Goal: Task Accomplishment & Management: Manage account settings

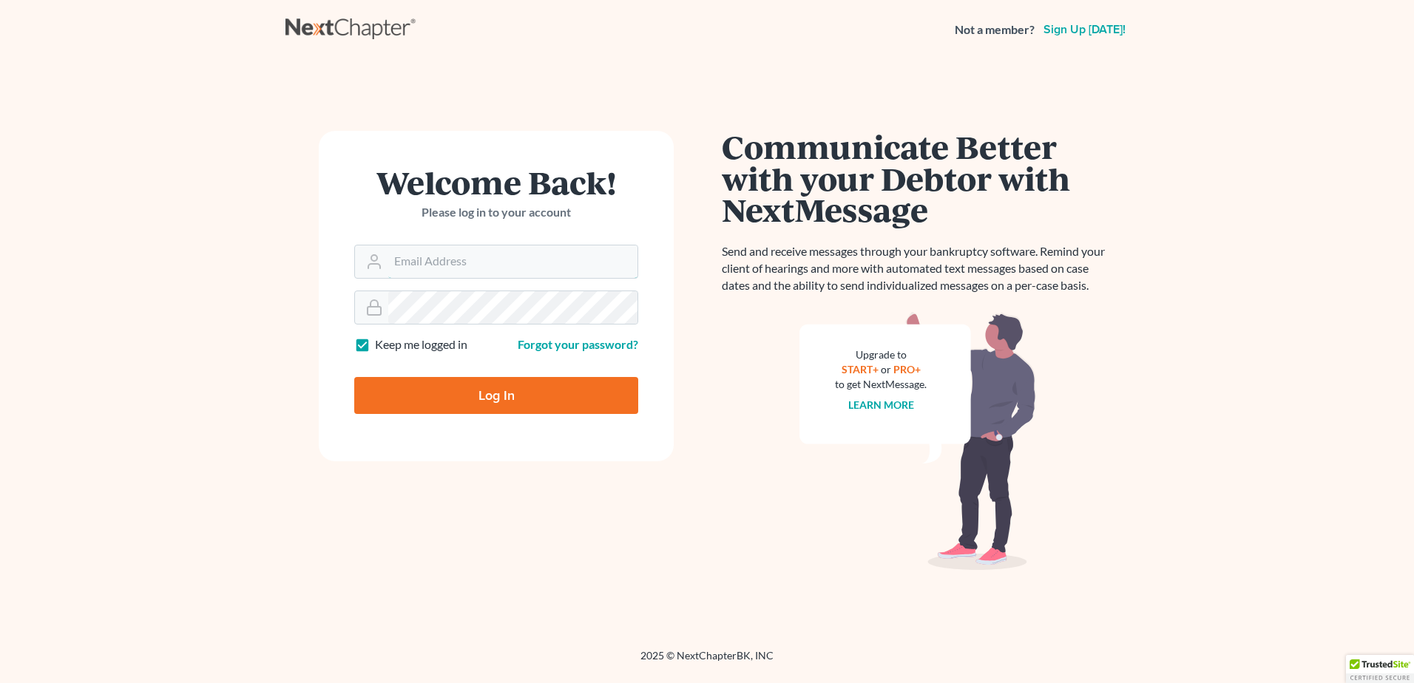
type input "kflynn@bernsteinshur.com"
click at [453, 388] on input "Log In" at bounding box center [496, 395] width 284 height 37
type input "Thinking..."
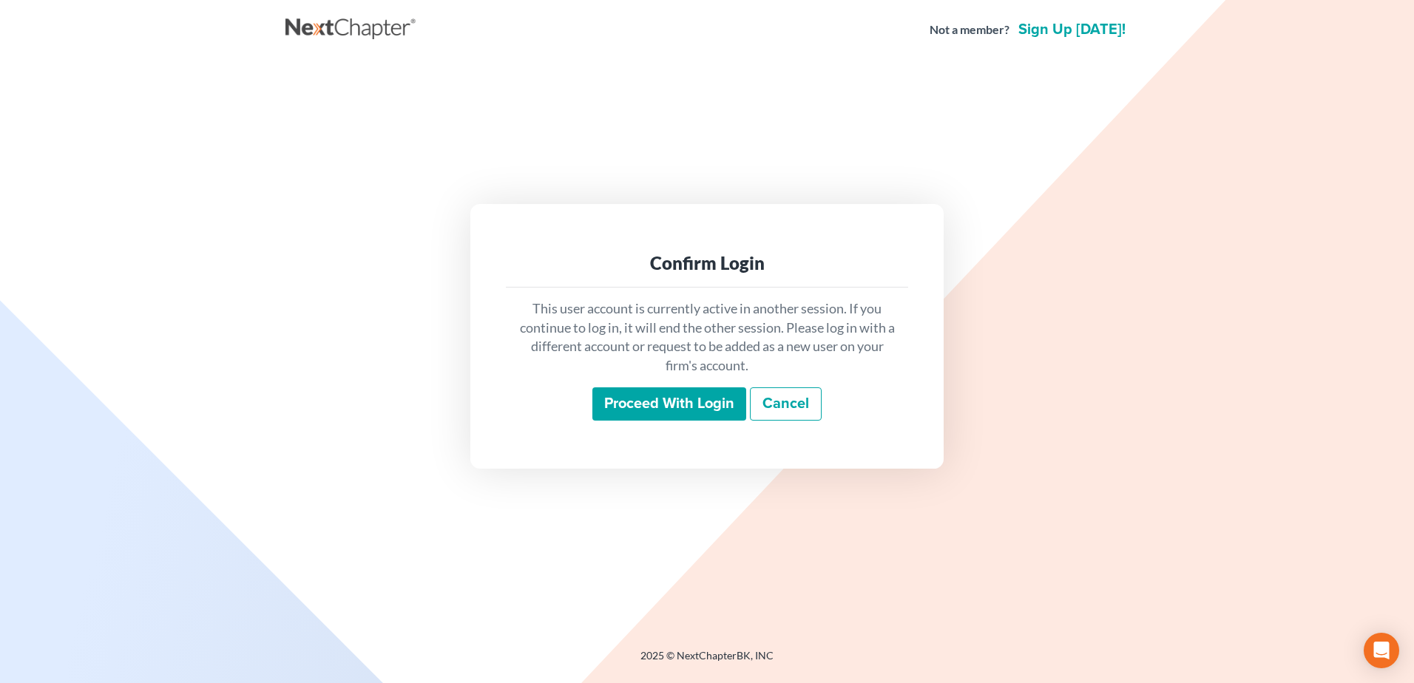
click at [712, 404] on input "Proceed with login" at bounding box center [670, 405] width 154 height 34
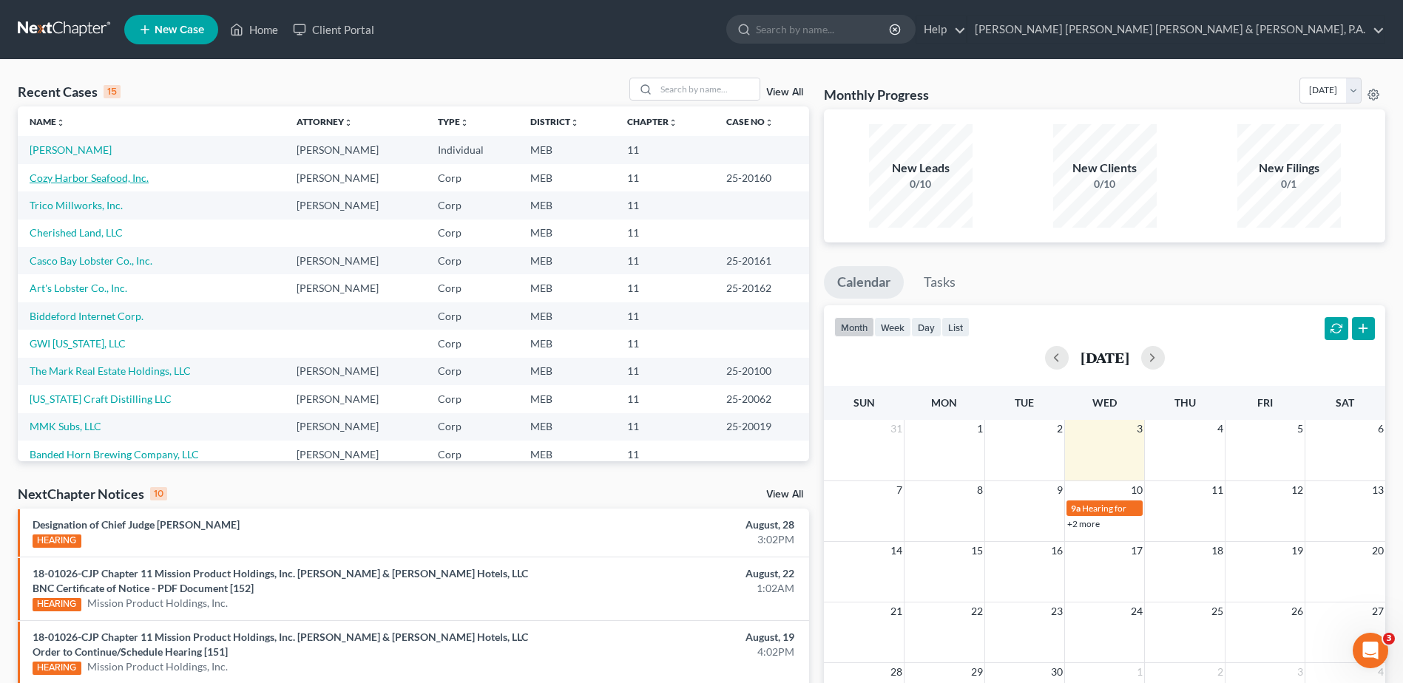
click at [81, 172] on link "Cozy Harbor Seafood, Inc." at bounding box center [89, 178] width 119 height 13
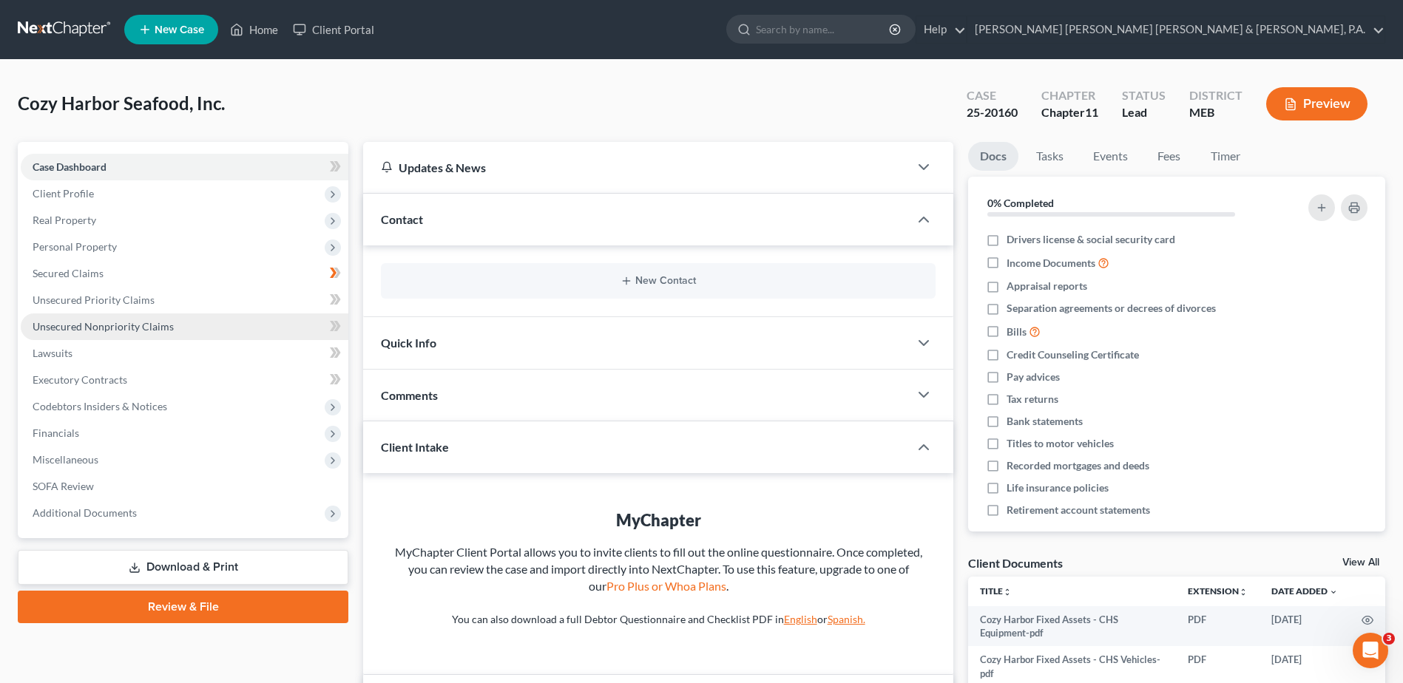
click at [166, 325] on span "Unsecured Nonpriority Claims" at bounding box center [103, 326] width 141 height 13
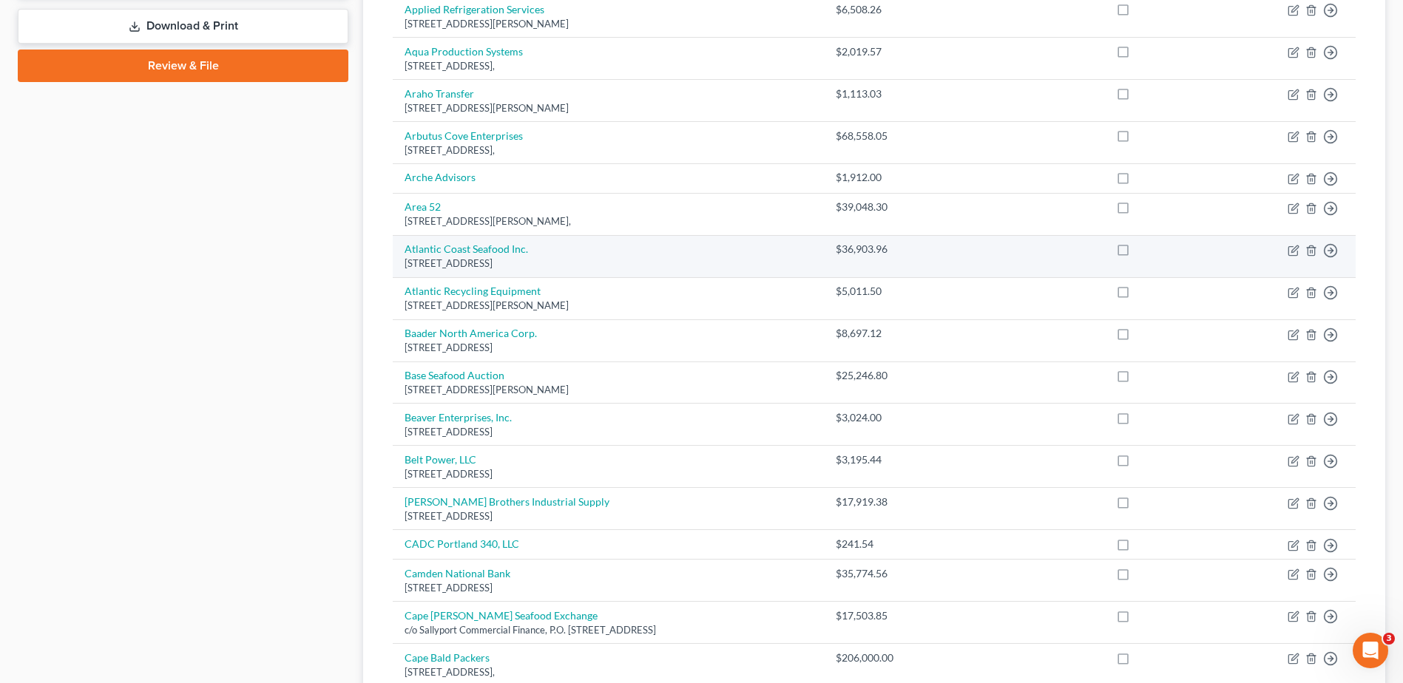
scroll to position [965, 0]
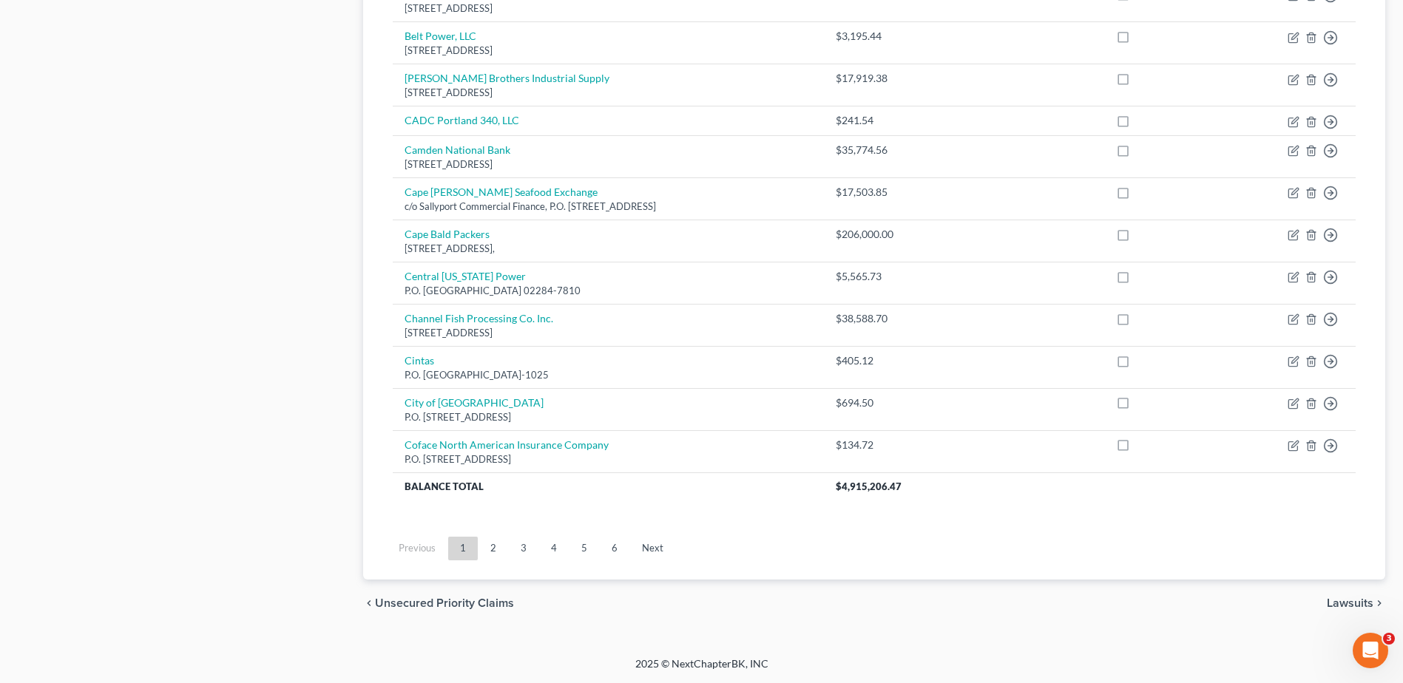
click at [584, 548] on link "5" at bounding box center [585, 549] width 30 height 24
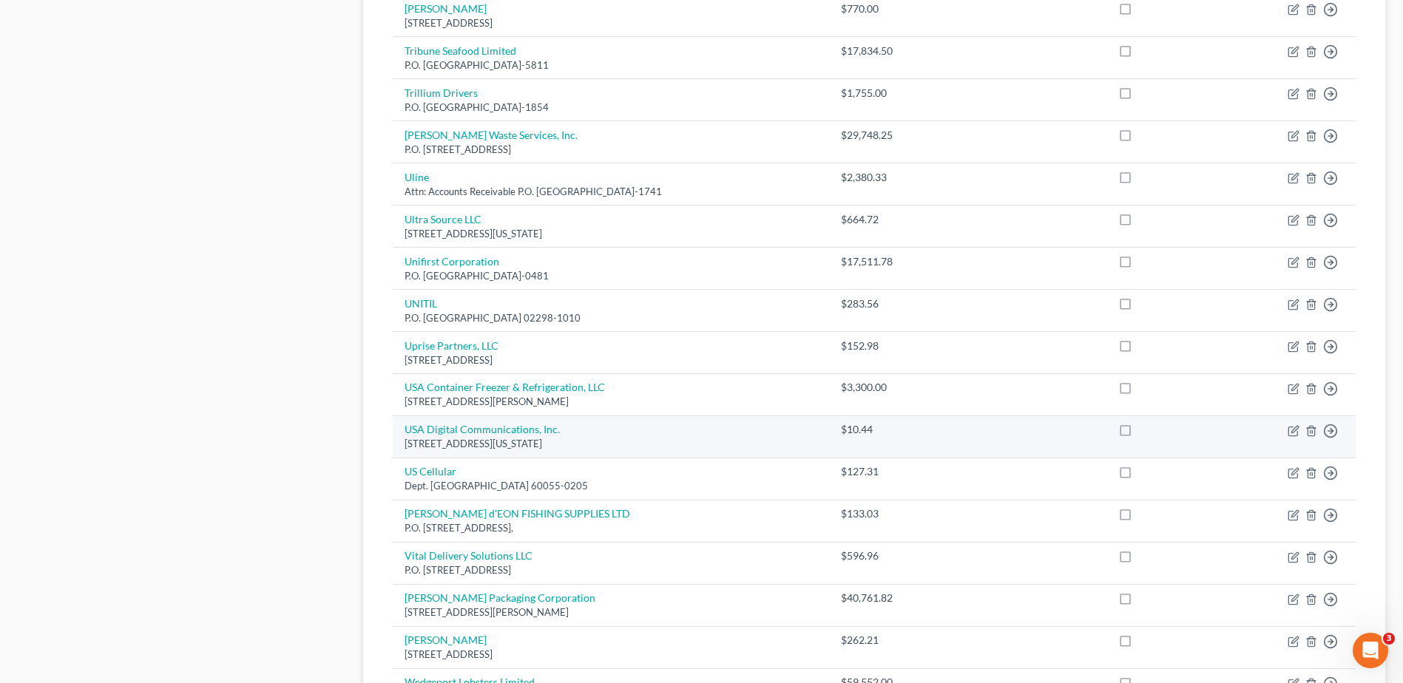
scroll to position [1016, 0]
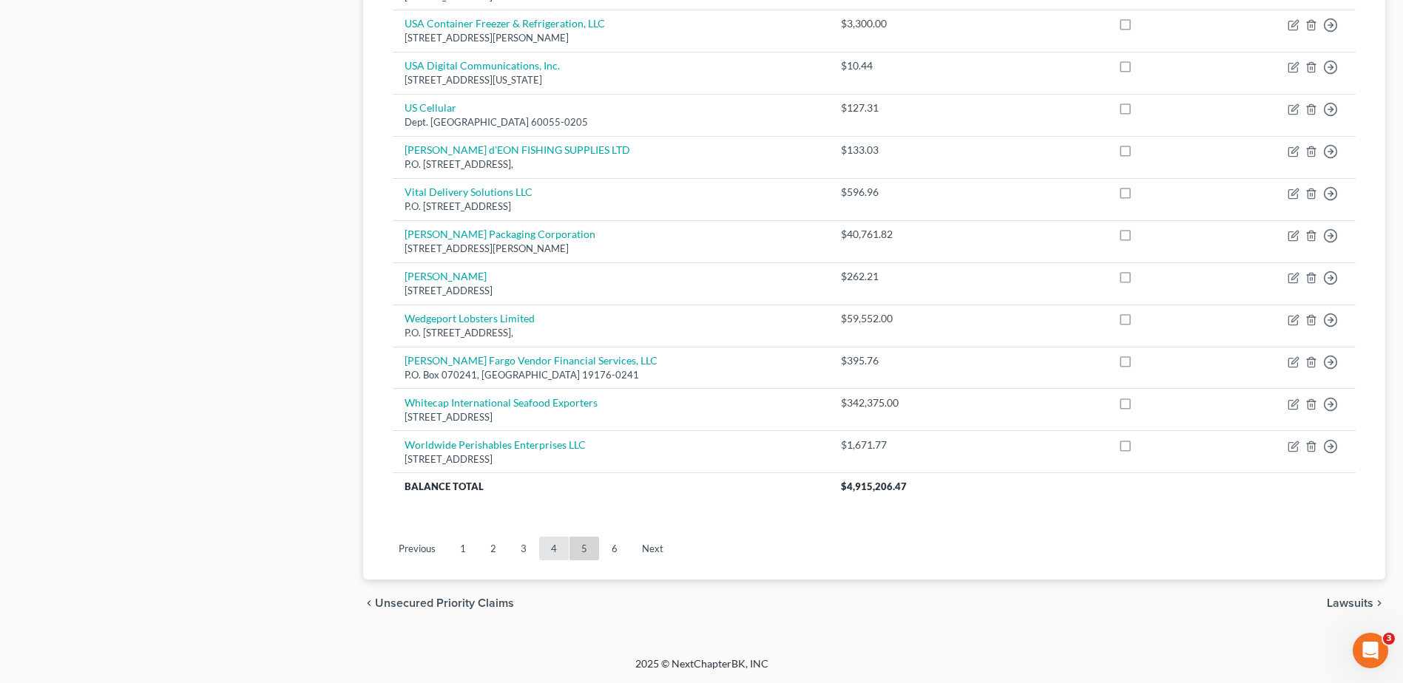
click at [550, 540] on link "4" at bounding box center [554, 549] width 30 height 24
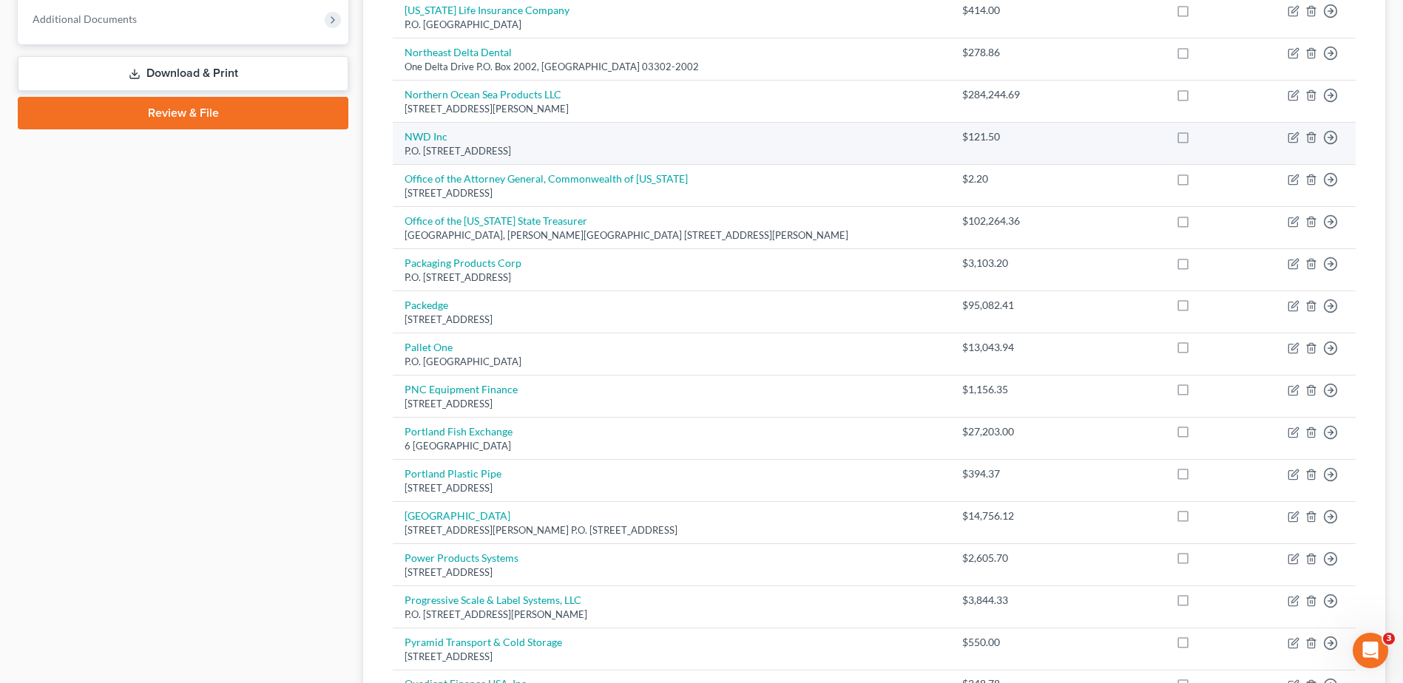
scroll to position [518, 0]
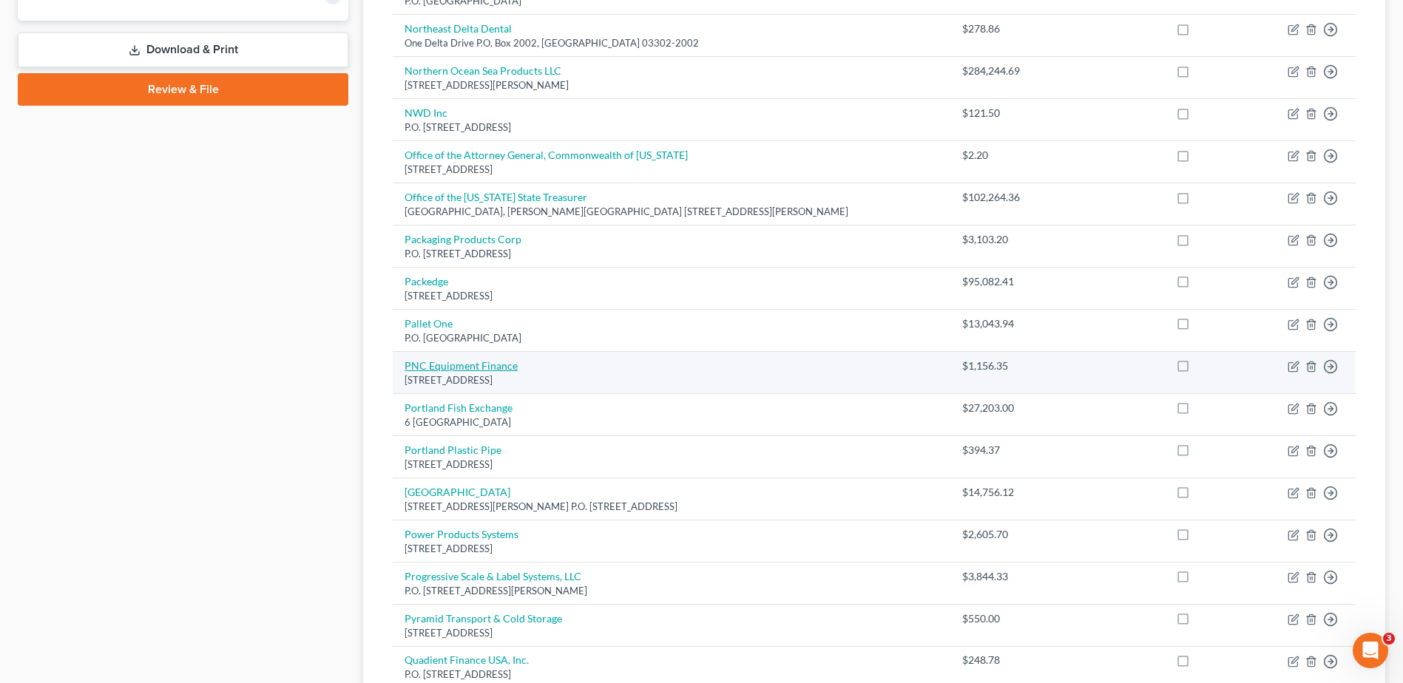
click at [499, 371] on link "PNC Equipment Finance" at bounding box center [461, 365] width 113 height 13
select select "39"
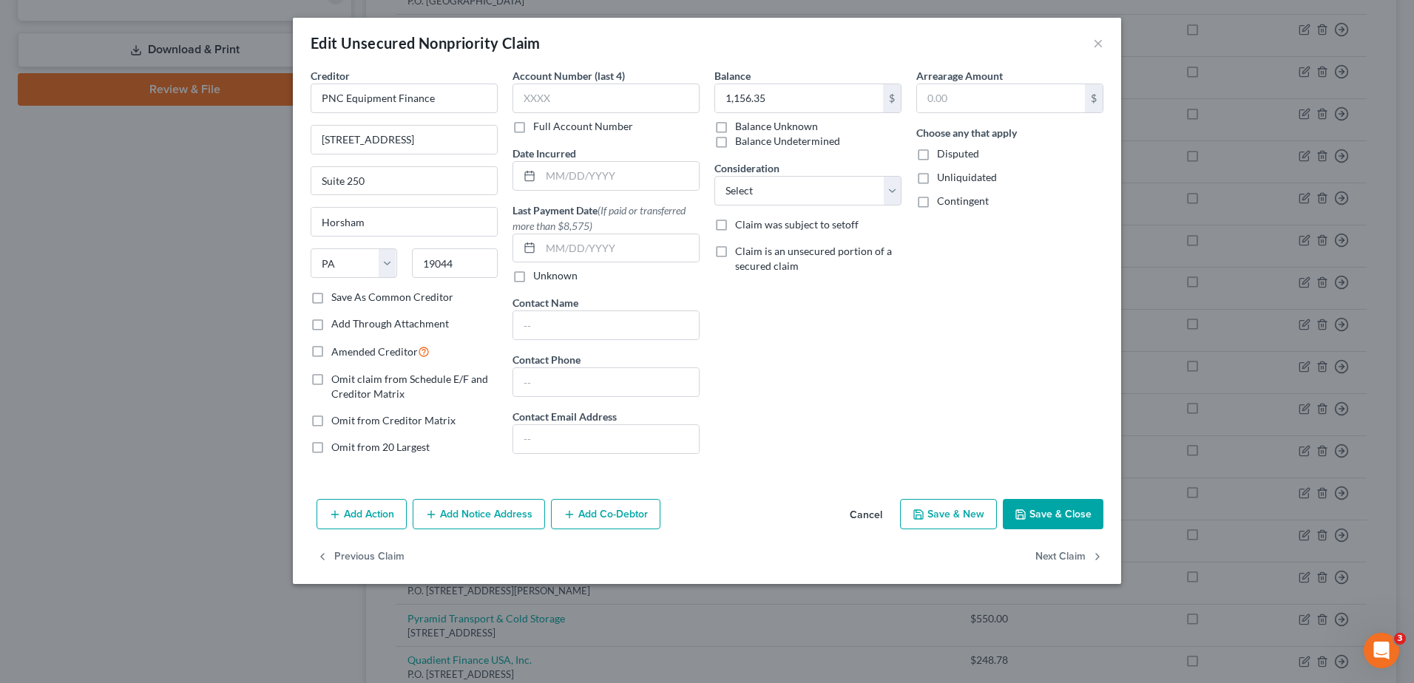
click at [1093, 38] on div "Edit Unsecured Nonpriority Claim ×" at bounding box center [707, 43] width 828 height 50
click at [1095, 38] on button "×" at bounding box center [1098, 43] width 10 height 18
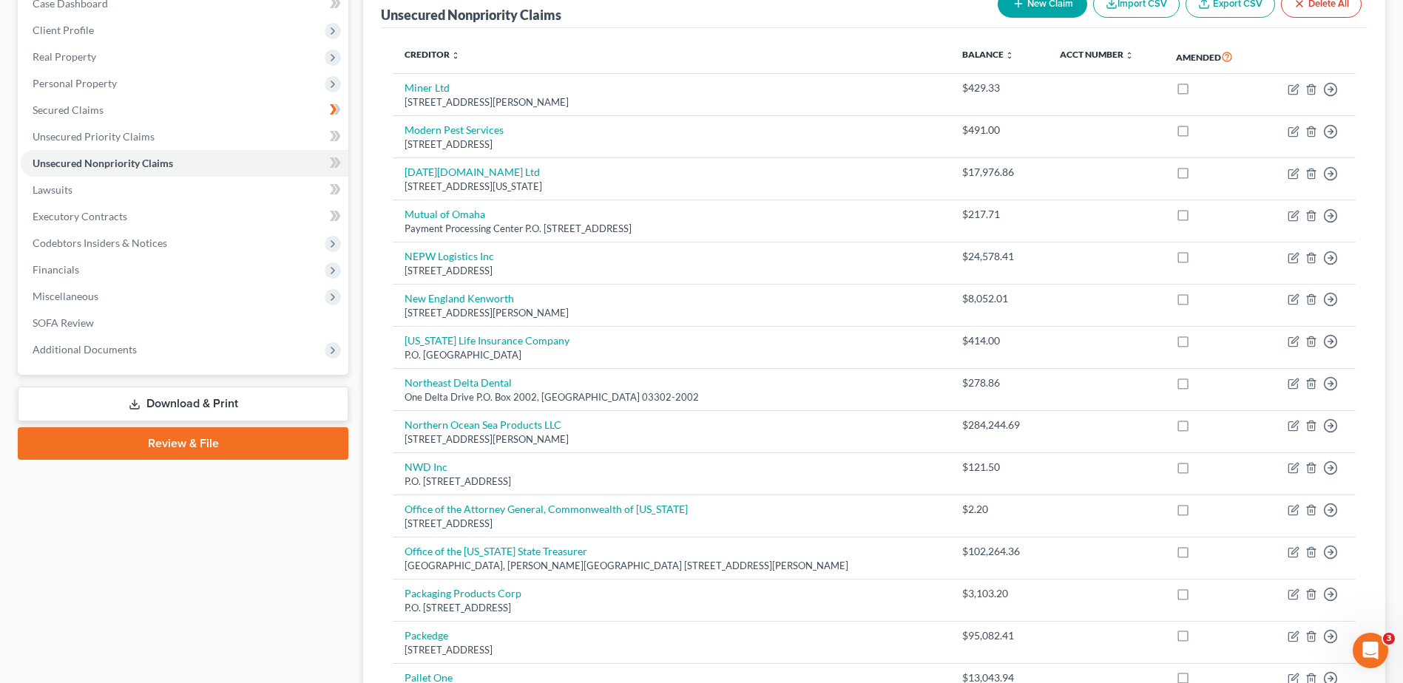
scroll to position [0, 0]
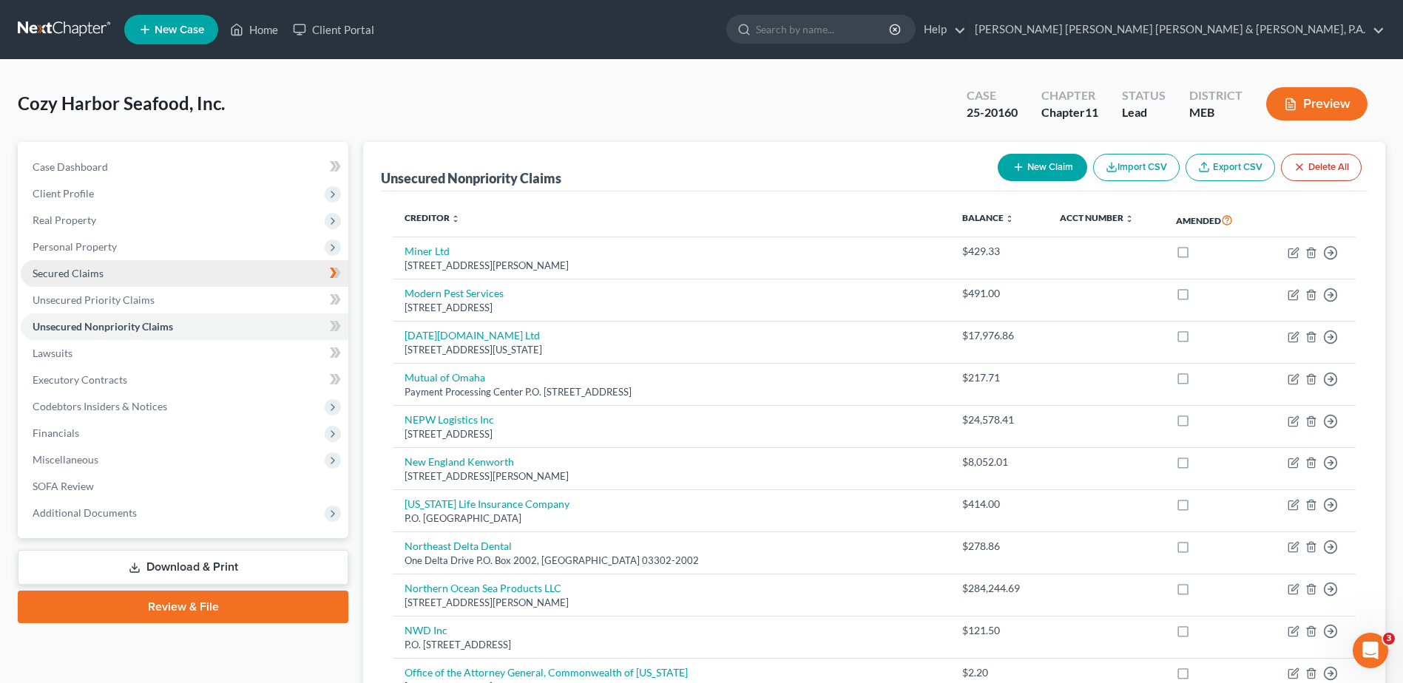
click at [100, 271] on span "Secured Claims" at bounding box center [68, 273] width 71 height 13
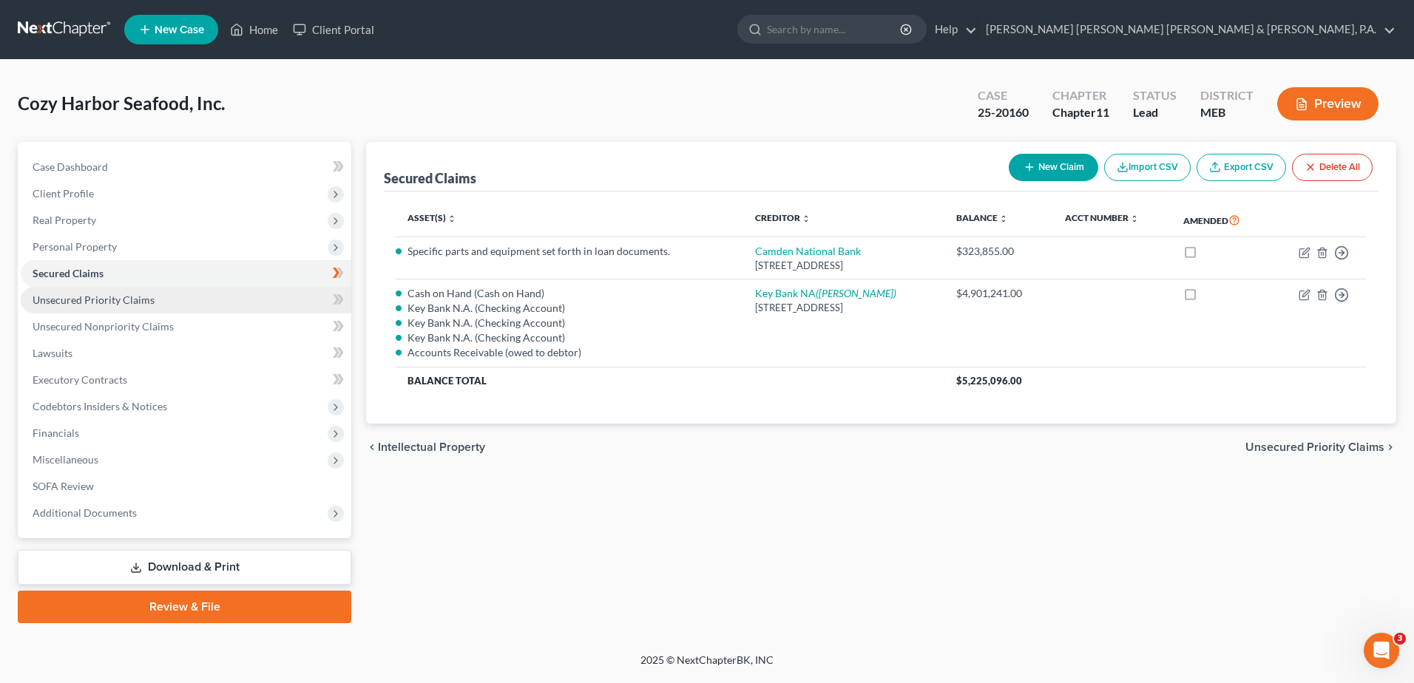
click at [103, 296] on span "Unsecured Priority Claims" at bounding box center [94, 300] width 122 height 13
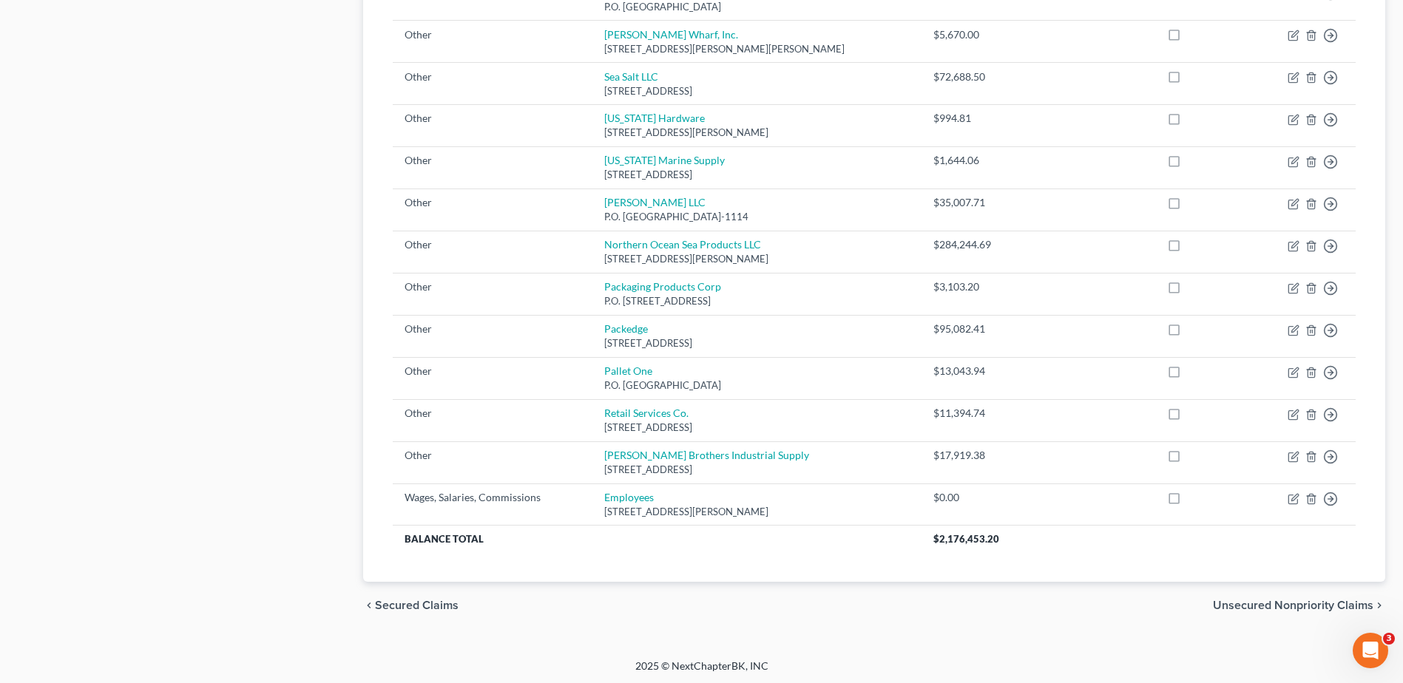
scroll to position [1062, 0]
